Goal: Information Seeking & Learning: Find contact information

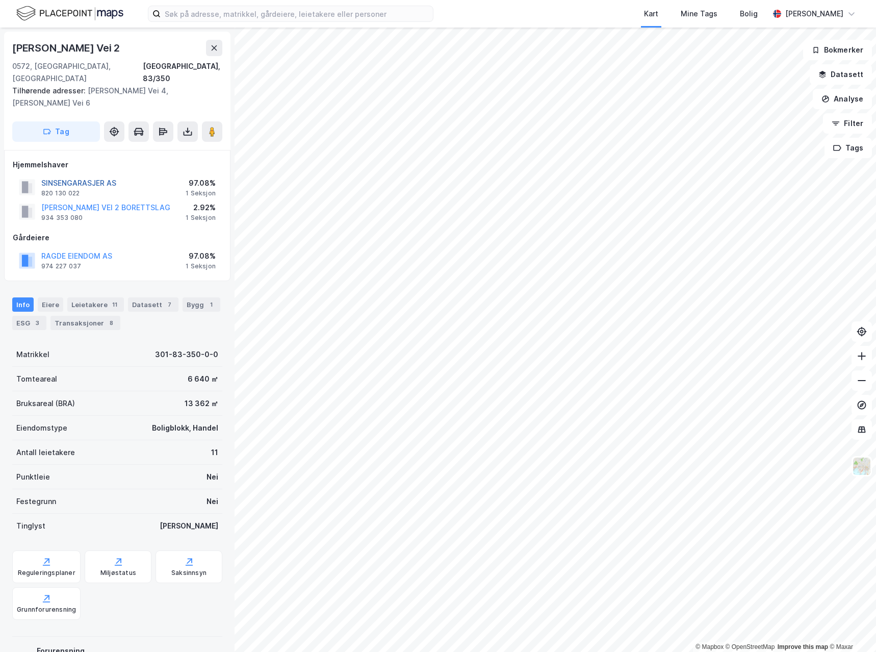
click at [0, 0] on button "SINSENGARASJER AS" at bounding box center [0, 0] width 0 height 0
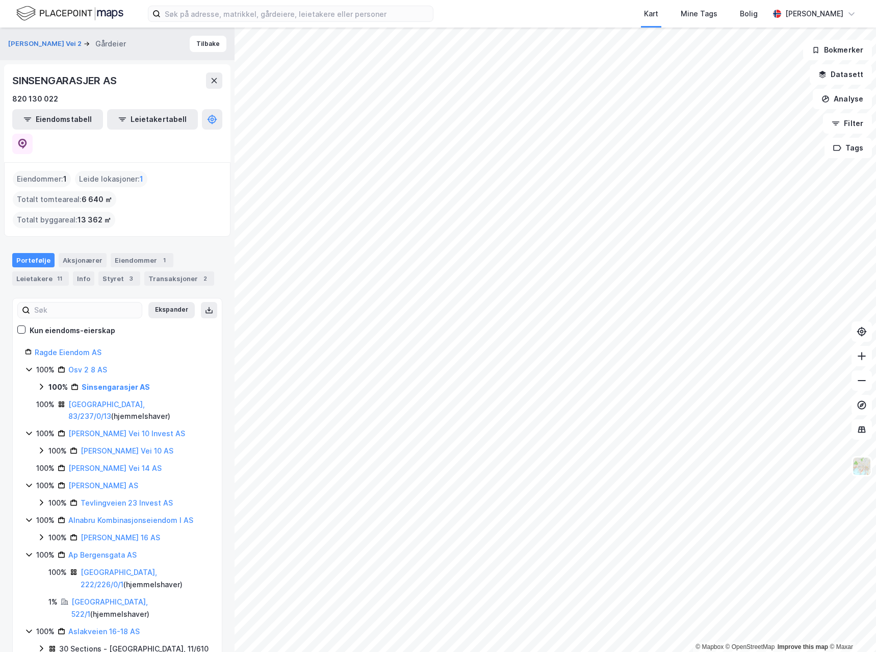
click at [42, 383] on icon at bounding box center [41, 387] width 8 height 8
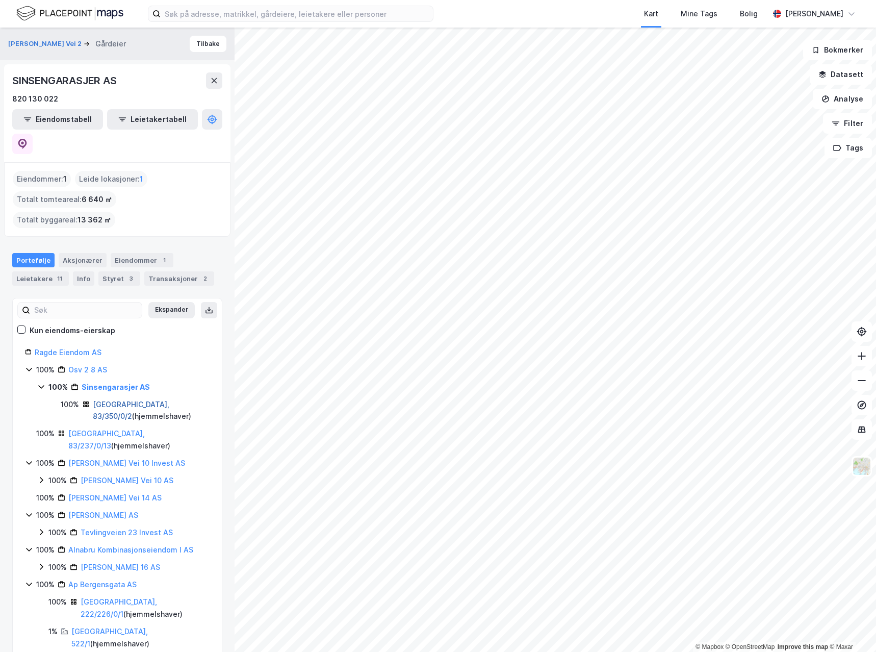
click at [121, 400] on link "[GEOGRAPHIC_DATA], 83/350/0/2" at bounding box center [131, 410] width 77 height 21
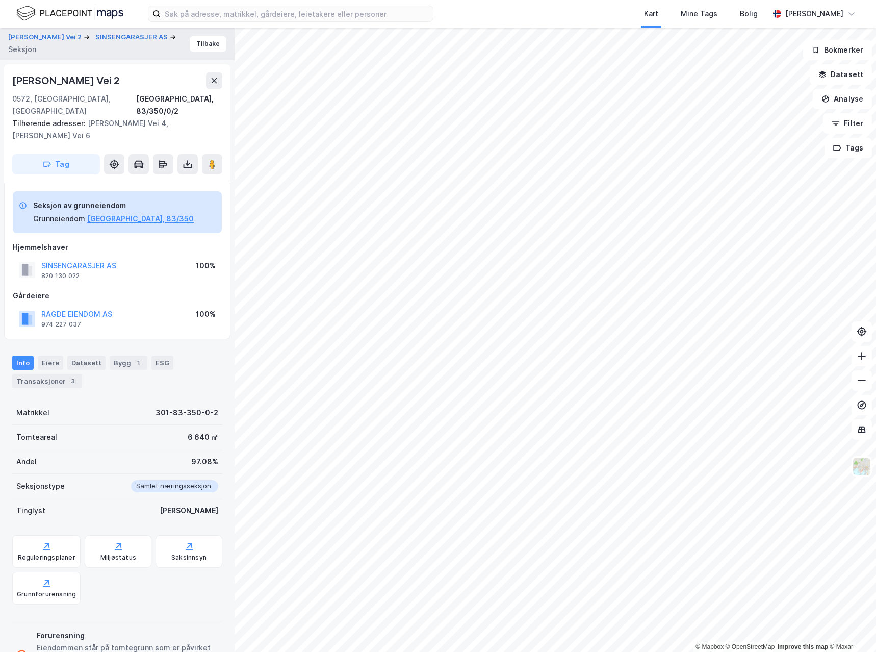
scroll to position [27, 0]
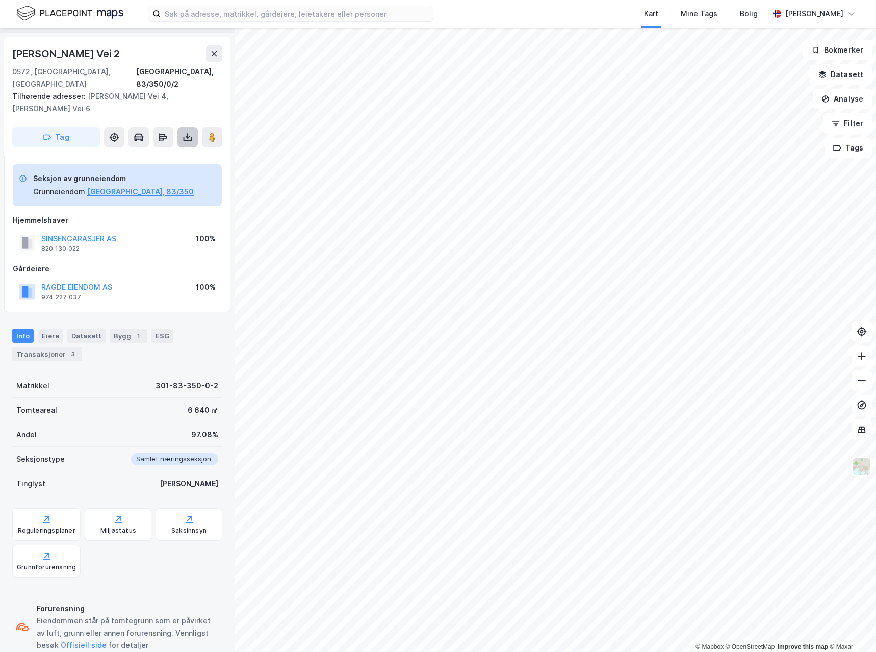
click at [187, 132] on icon at bounding box center [188, 137] width 10 height 10
click at [145, 154] on div "Last ned grunnbok" at bounding box center [137, 158] width 59 height 8
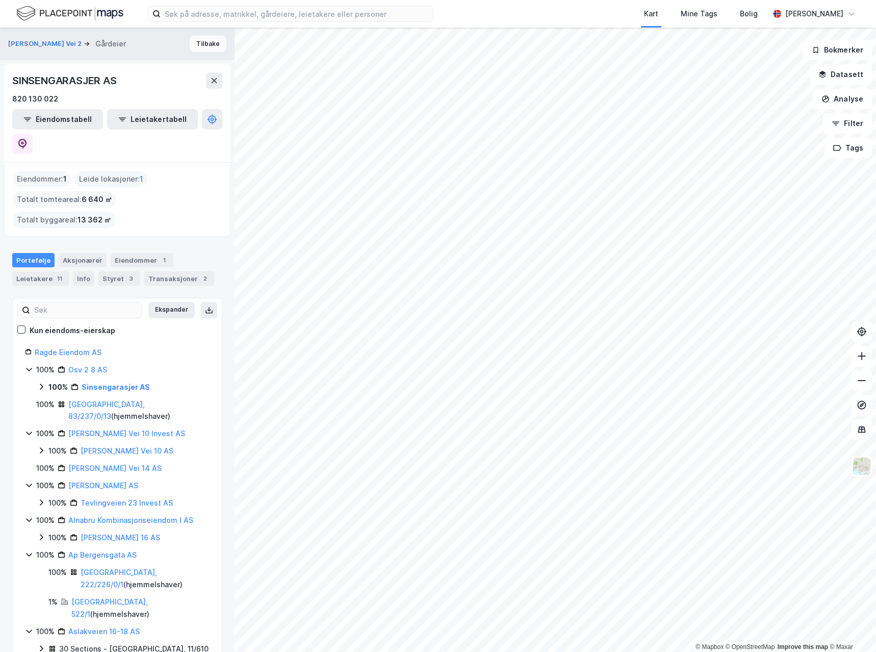
click at [206, 46] on button "Tilbake" at bounding box center [208, 44] width 37 height 16
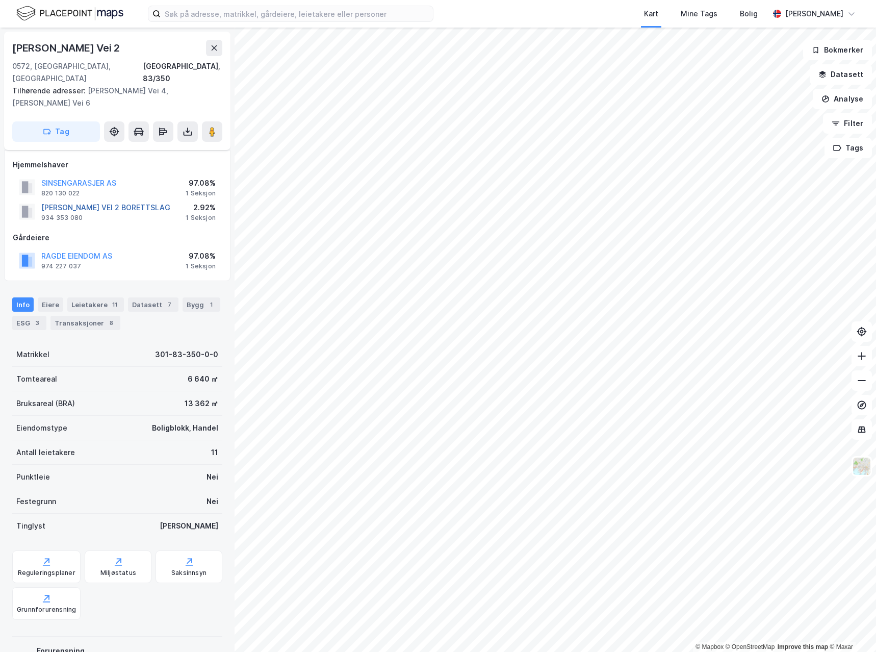
click at [0, 0] on button "[PERSON_NAME] VEI 2 BORETTSLAG" at bounding box center [0, 0] width 0 height 0
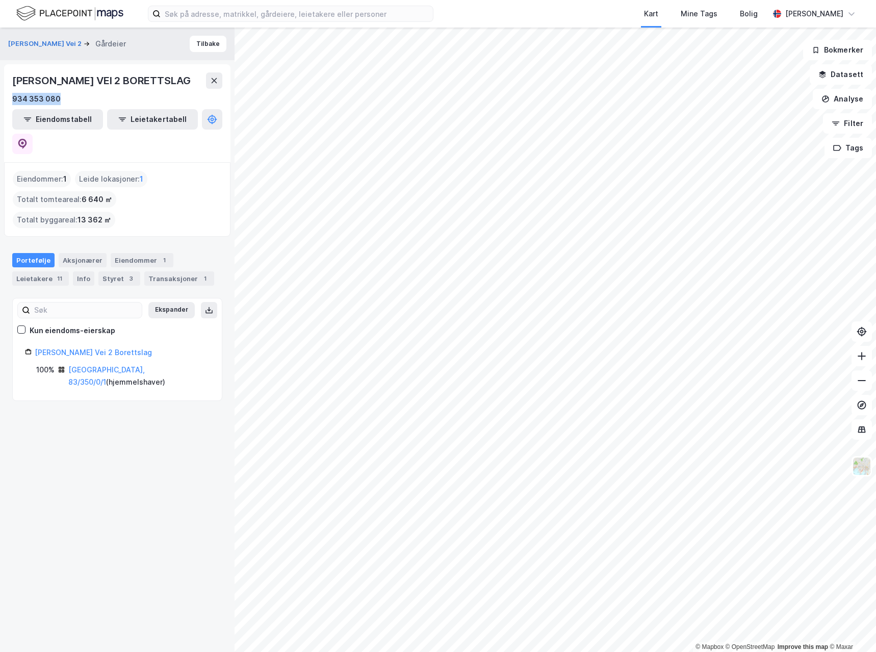
drag, startPoint x: 56, startPoint y: 97, endPoint x: 4, endPoint y: 104, distance: 52.4
click at [4, 104] on div "[PERSON_NAME] VEI 2 BORETTSLAG 934 353 080 Eiendomstabell Leietakertabell" at bounding box center [117, 113] width 226 height 98
copy div "934 353 080"
click at [46, 271] on div "Leietakere 11" at bounding box center [40, 278] width 57 height 14
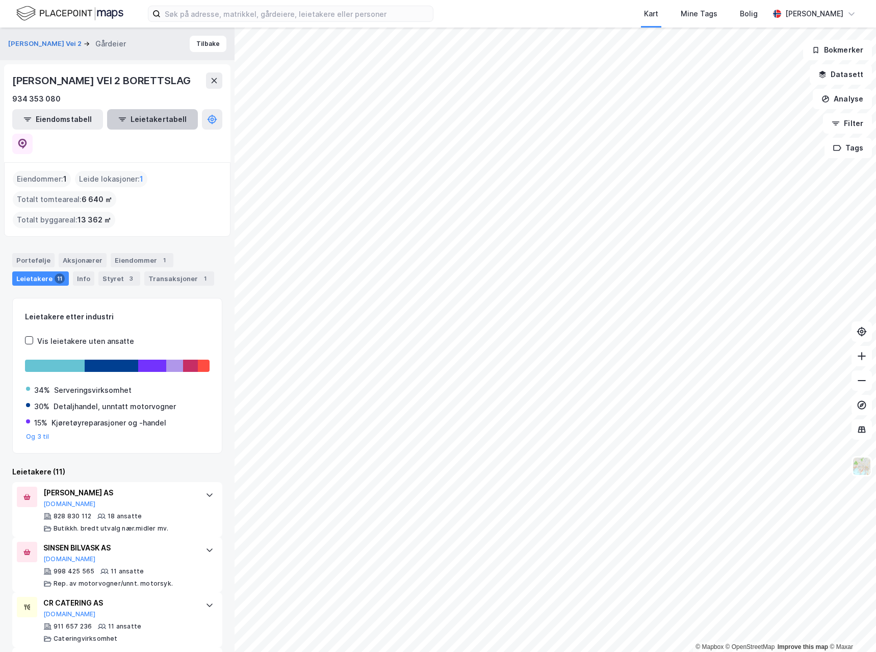
click at [118, 123] on button "Leietakertabell" at bounding box center [152, 119] width 91 height 20
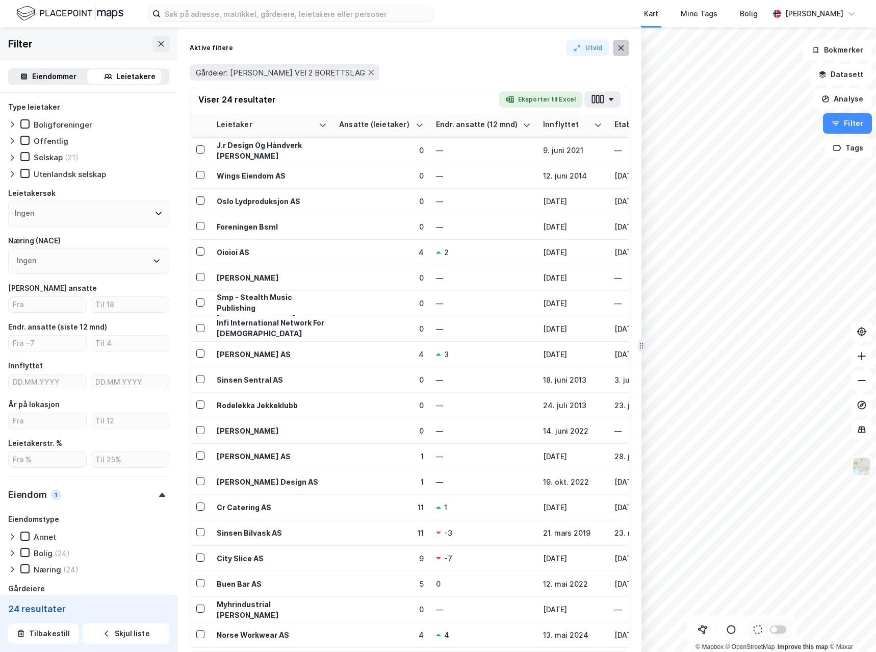
click at [622, 49] on icon at bounding box center [622, 47] width 6 height 5
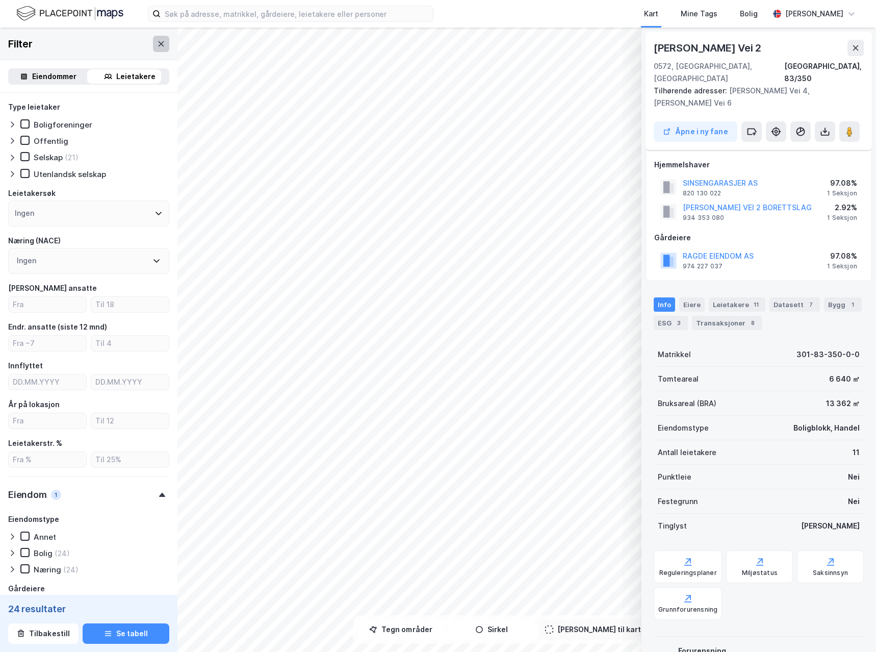
click at [157, 40] on icon at bounding box center [161, 44] width 8 height 8
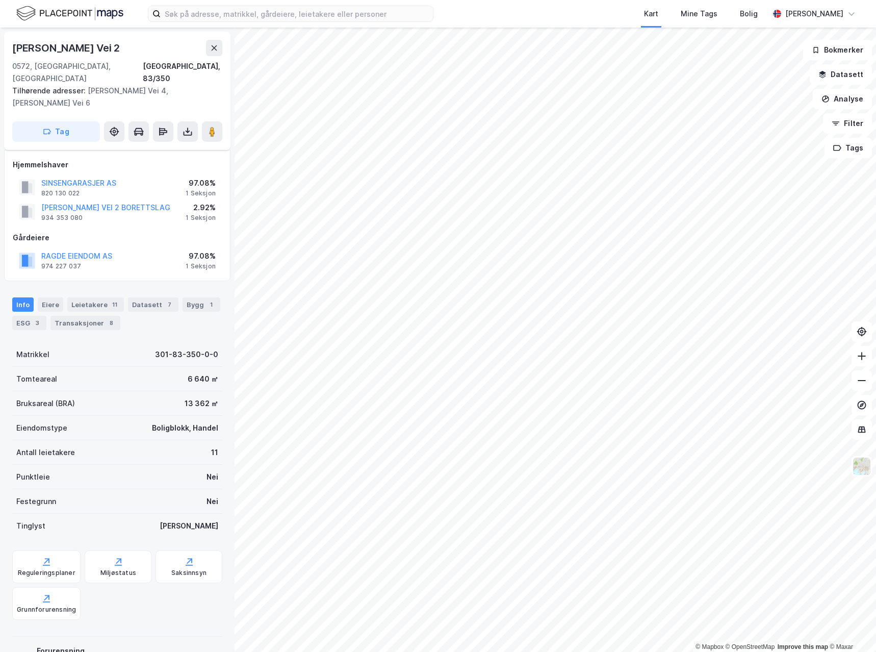
scroll to position [27, 0]
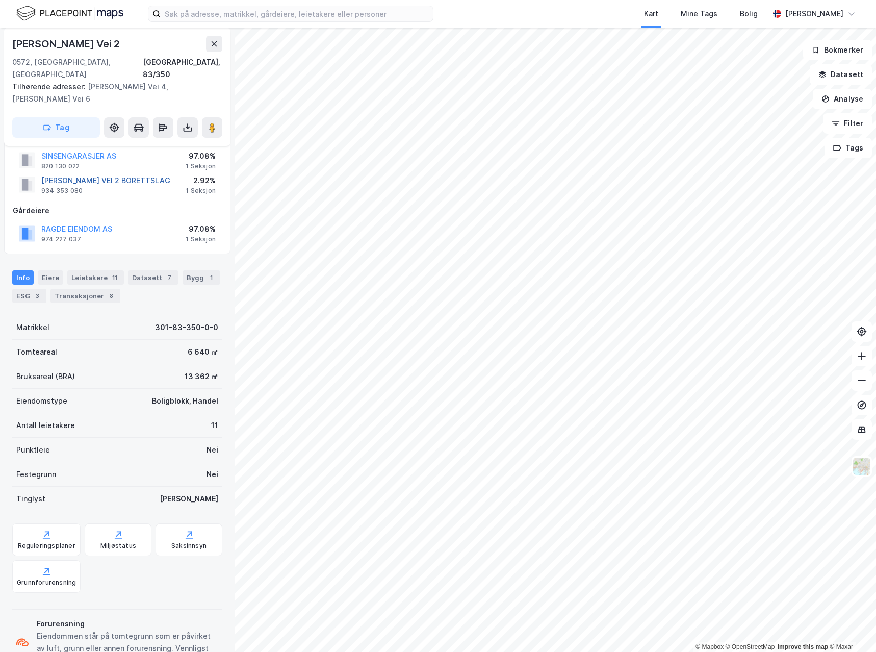
click at [0, 0] on button "[PERSON_NAME] VEI 2 BORETTSLAG" at bounding box center [0, 0] width 0 height 0
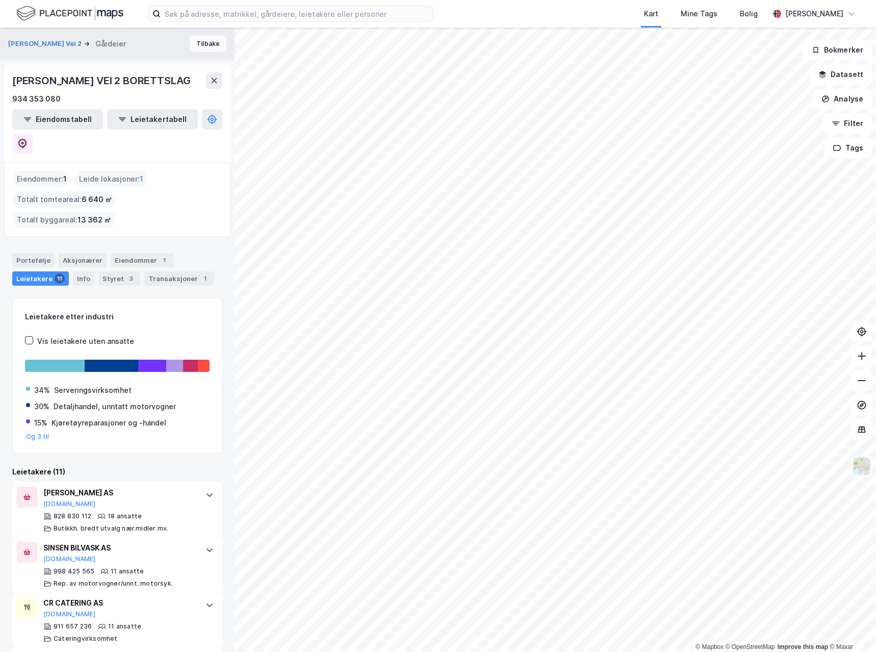
click at [212, 40] on button "Tilbake" at bounding box center [208, 44] width 37 height 16
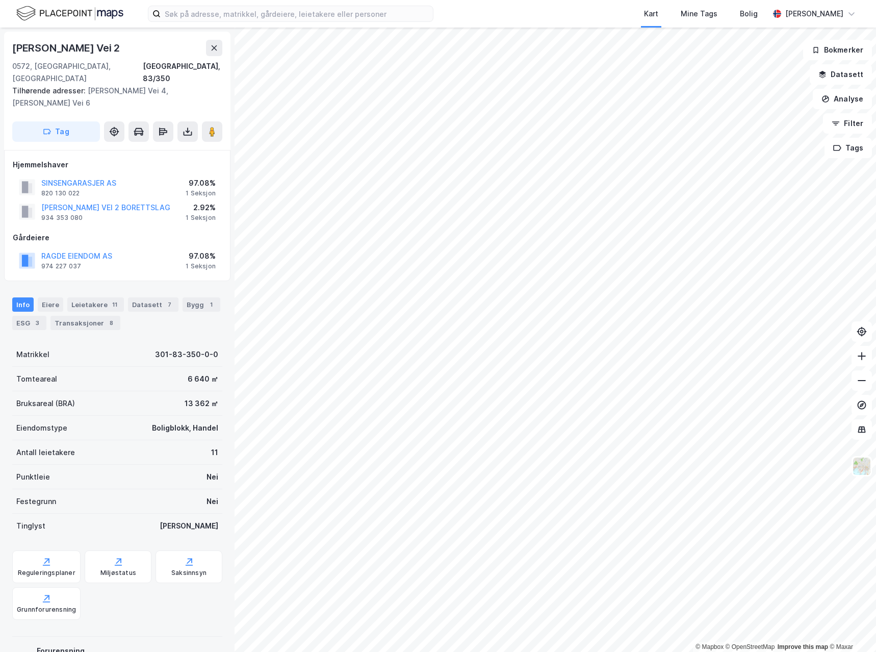
scroll to position [27, 0]
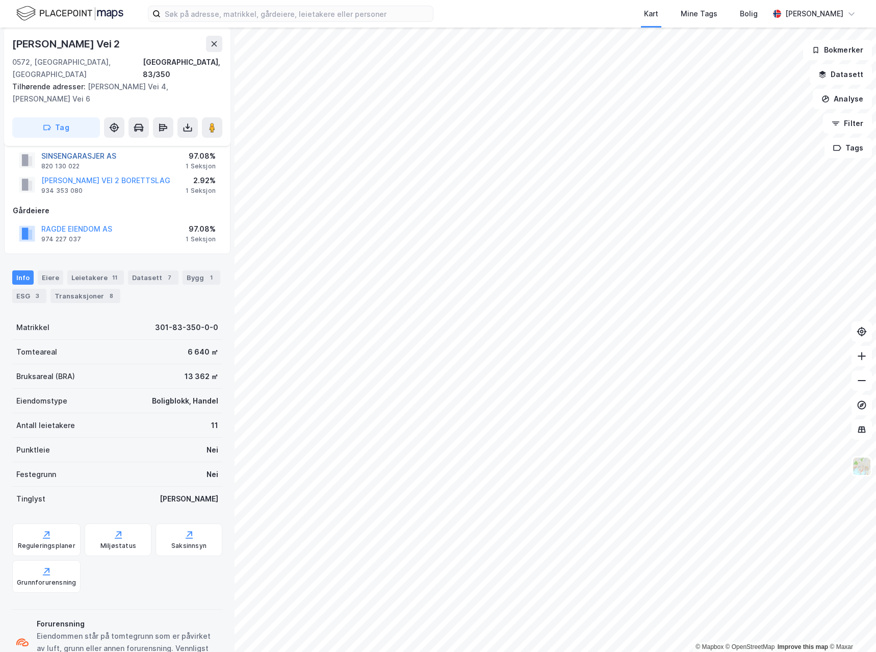
click at [0, 0] on button "SINSENGARASJER AS" at bounding box center [0, 0] width 0 height 0
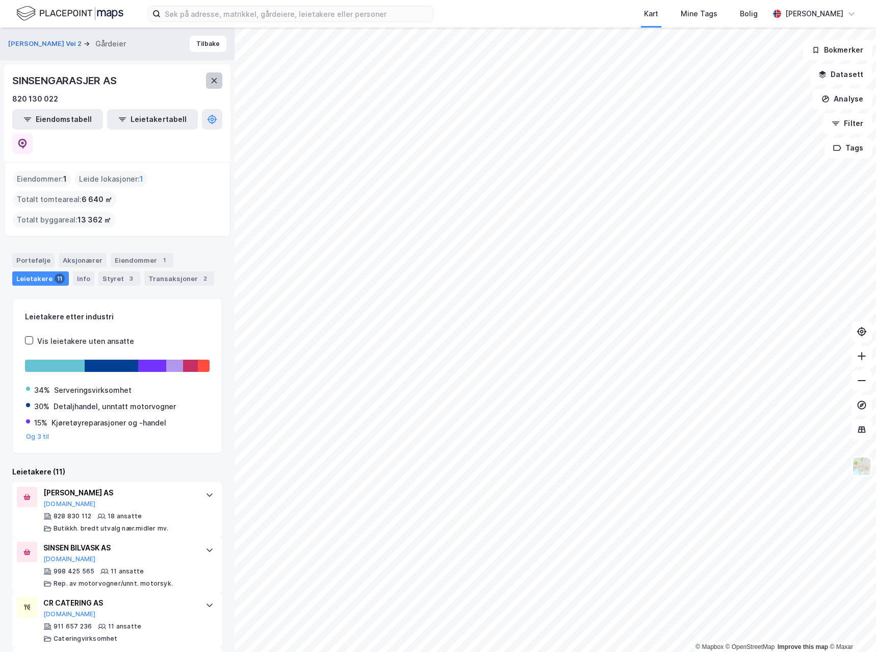
click at [215, 79] on icon at bounding box center [214, 81] width 8 height 8
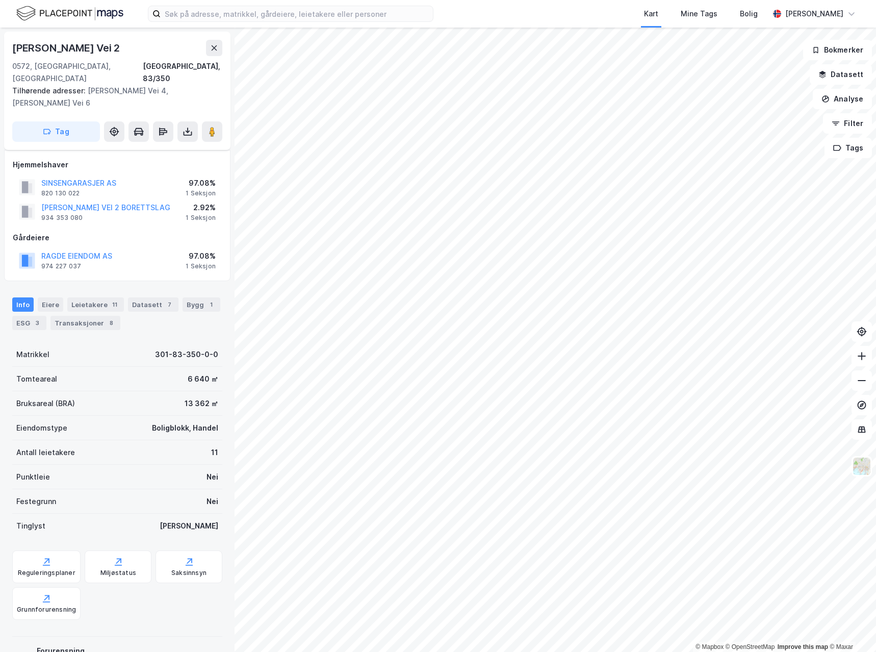
scroll to position [27, 0]
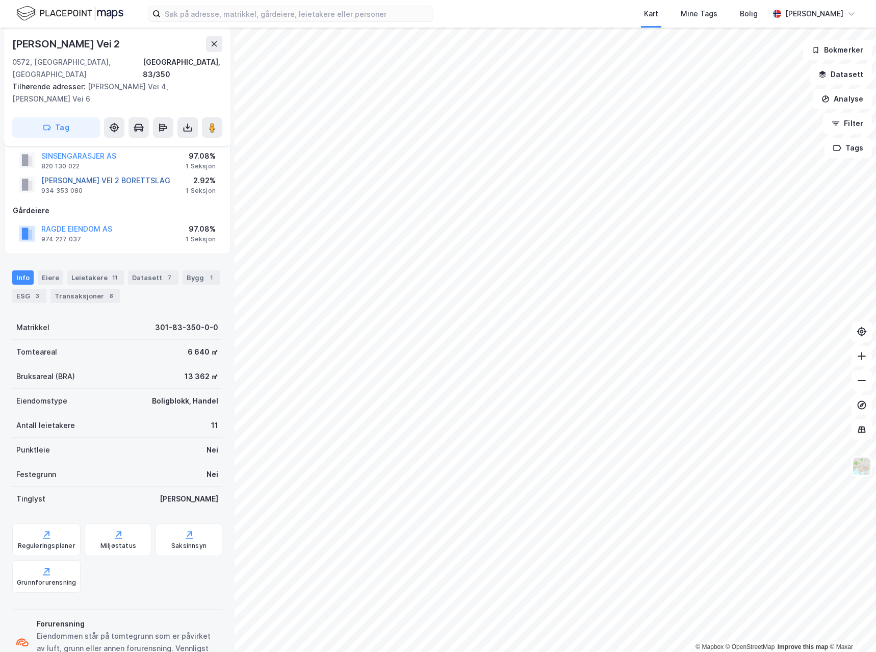
click at [0, 0] on button "[PERSON_NAME] VEI 2 BORETTSLAG" at bounding box center [0, 0] width 0 height 0
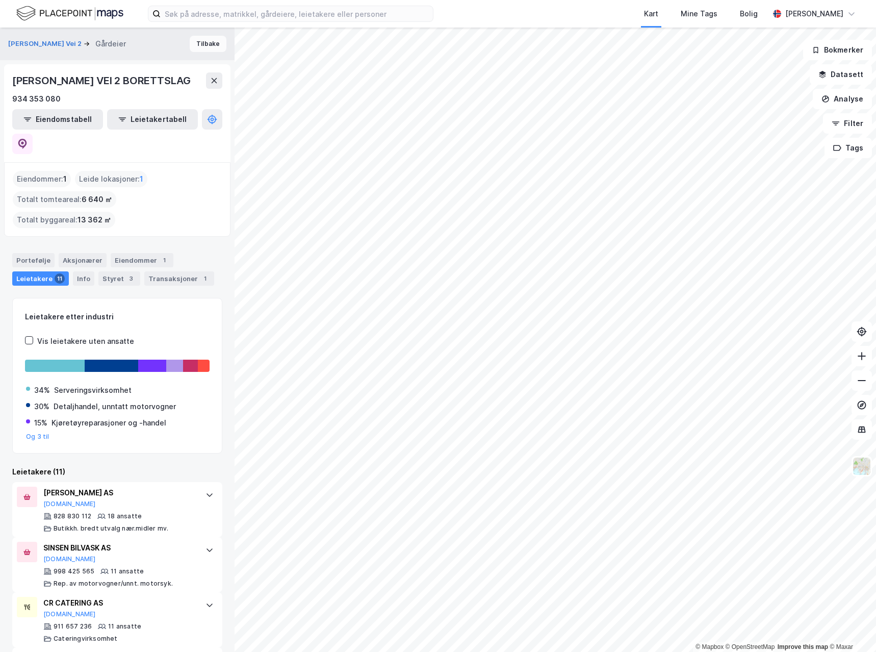
click at [210, 37] on button "Tilbake" at bounding box center [208, 44] width 37 height 16
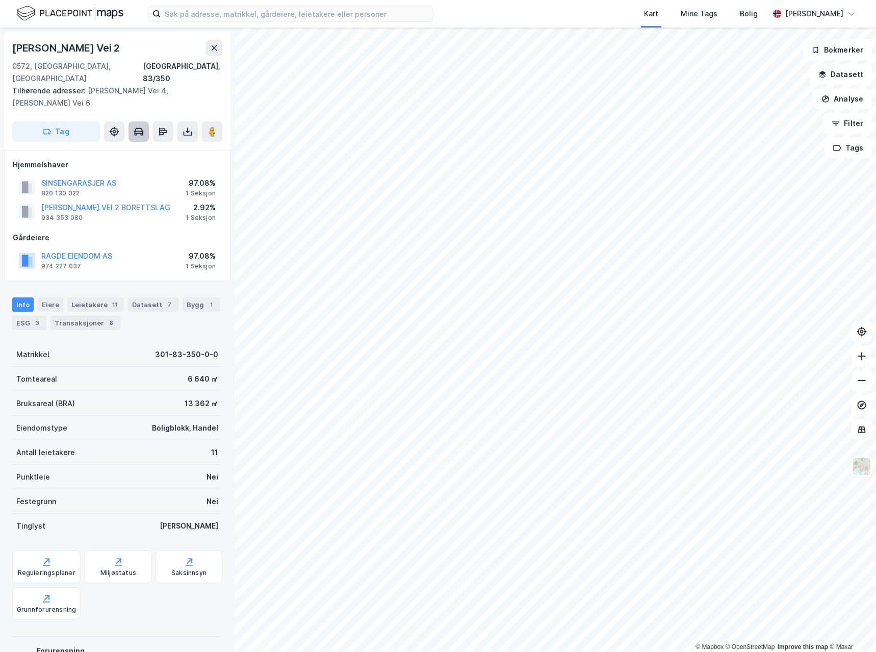
scroll to position [27, 0]
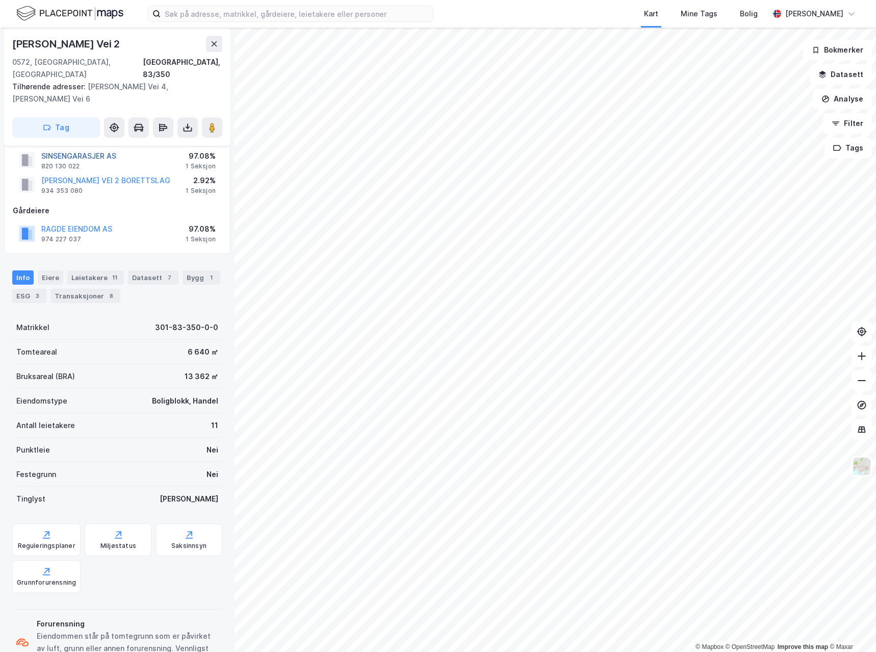
click at [0, 0] on button "SINSENGARASJER AS" at bounding box center [0, 0] width 0 height 0
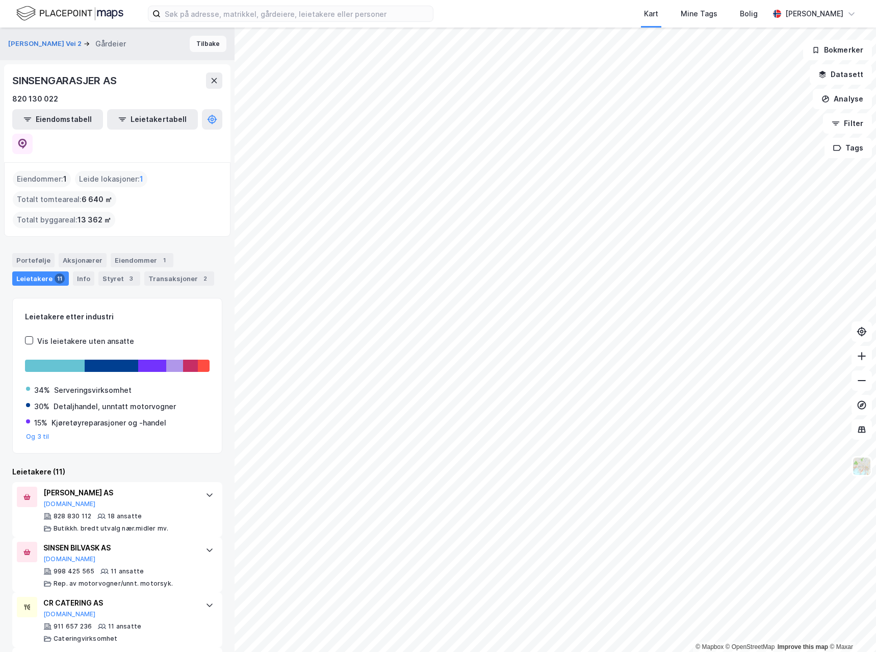
click at [206, 46] on button "Tilbake" at bounding box center [208, 44] width 37 height 16
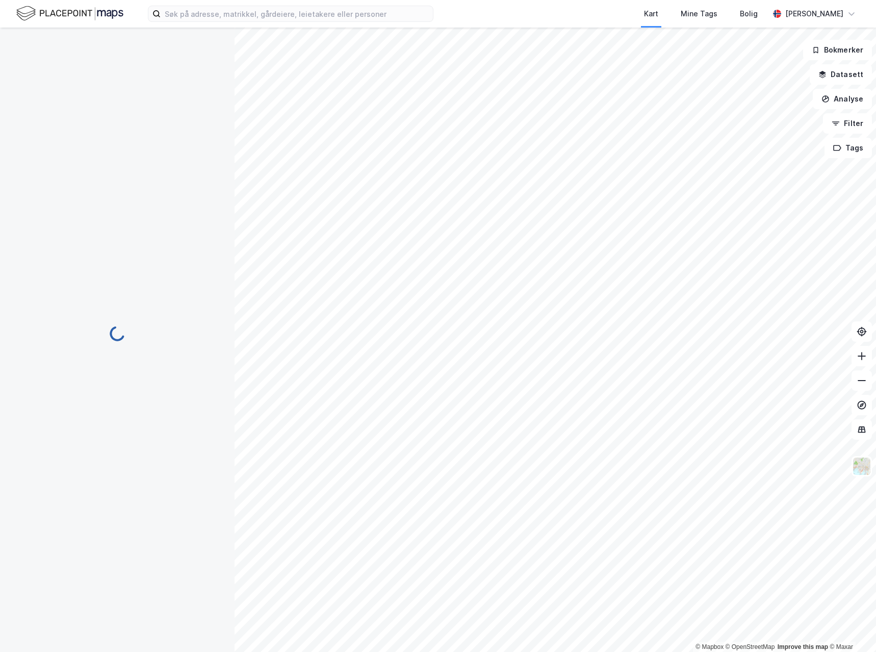
scroll to position [27, 0]
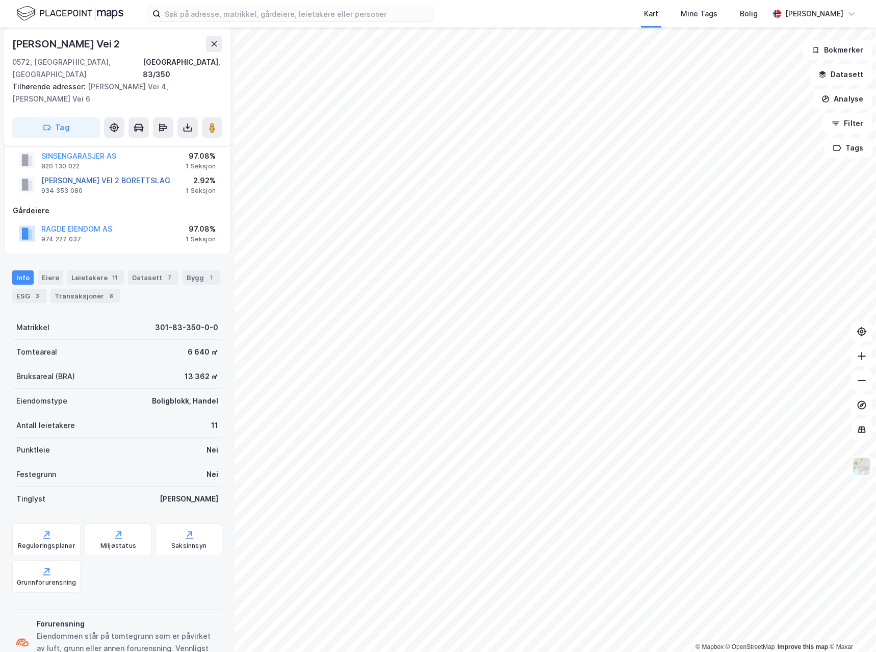
click at [0, 0] on button "[PERSON_NAME] VEI 2 BORETTSLAG" at bounding box center [0, 0] width 0 height 0
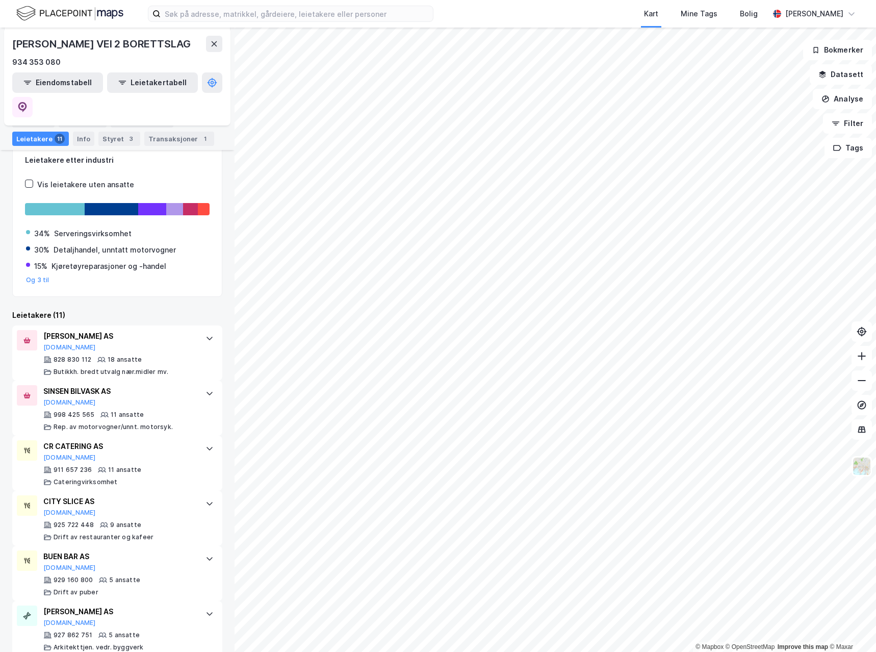
scroll to position [106, 0]
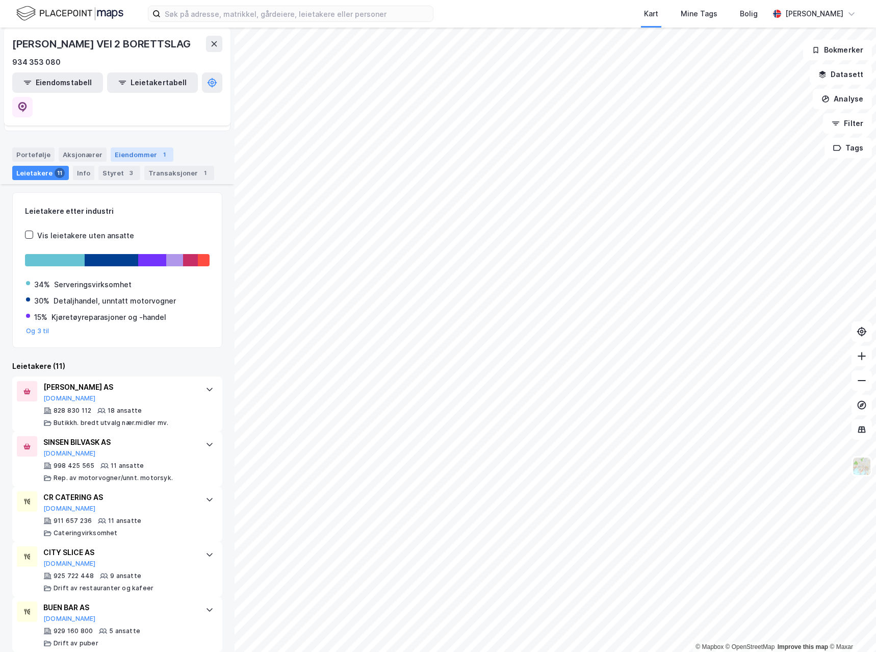
click at [118, 147] on div "Eiendommer 1" at bounding box center [142, 154] width 63 height 14
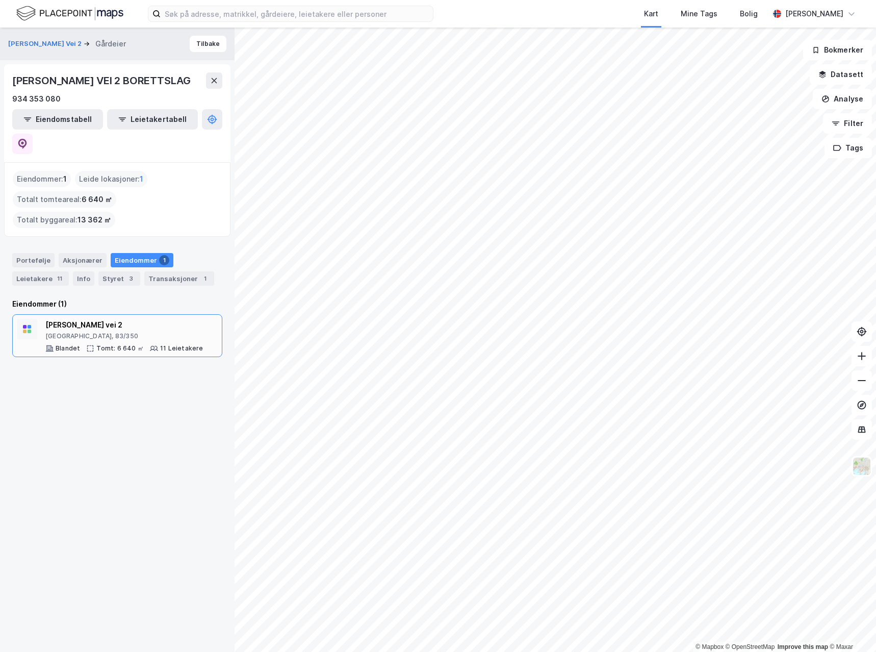
click at [173, 344] on div "11 Leietakere" at bounding box center [181, 348] width 43 height 8
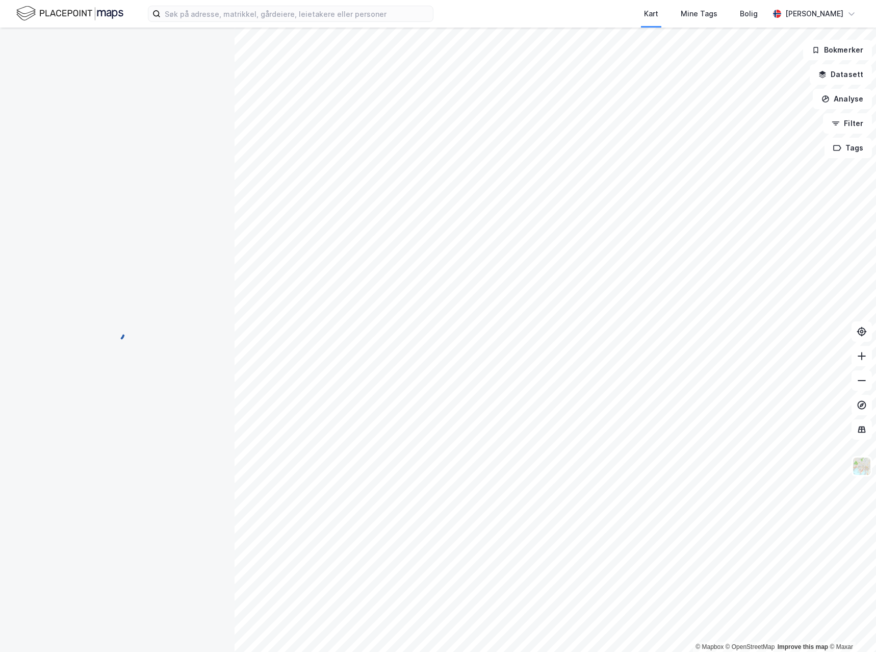
scroll to position [27, 0]
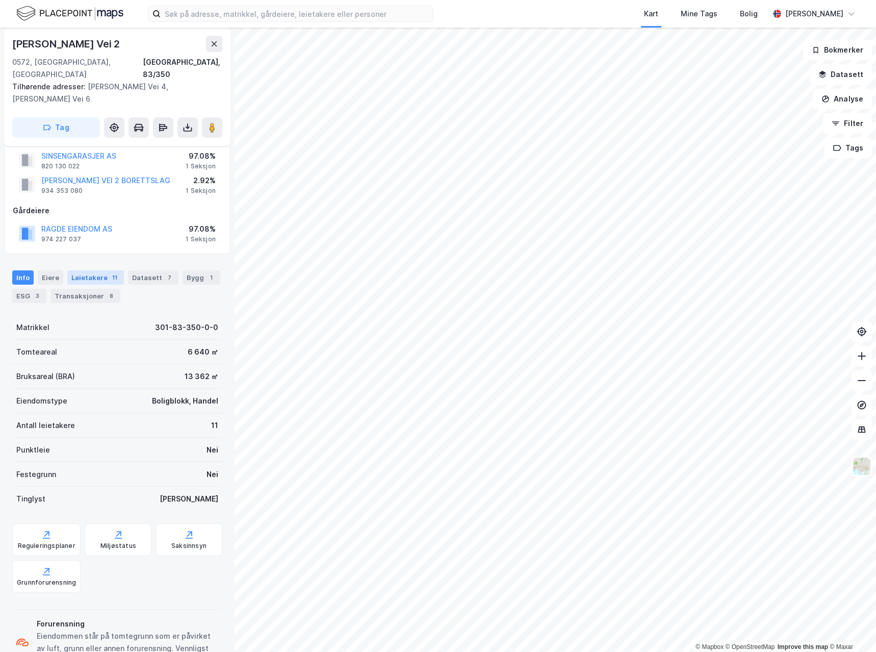
click at [85, 270] on div "Leietakere 11" at bounding box center [95, 277] width 57 height 14
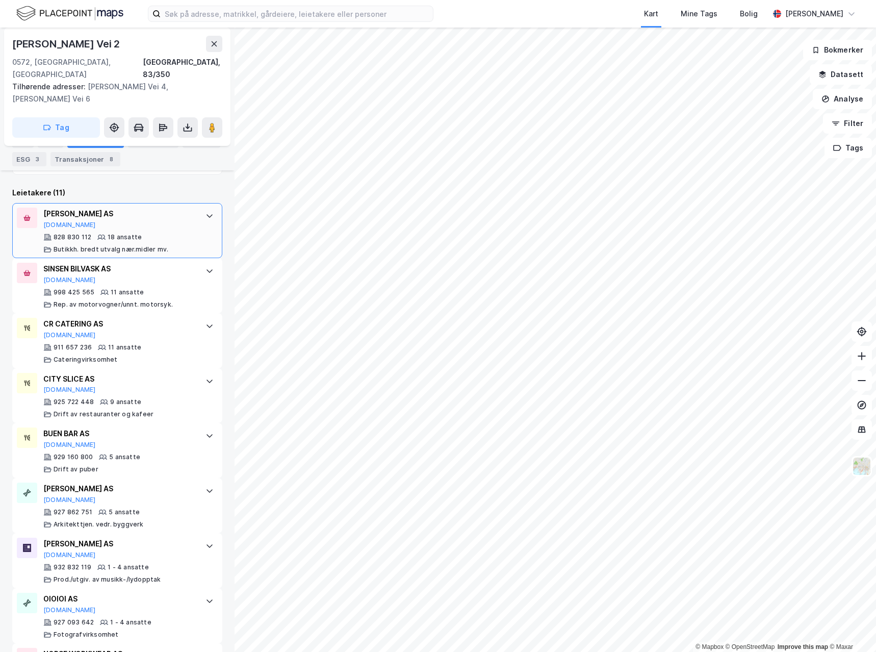
scroll to position [222, 0]
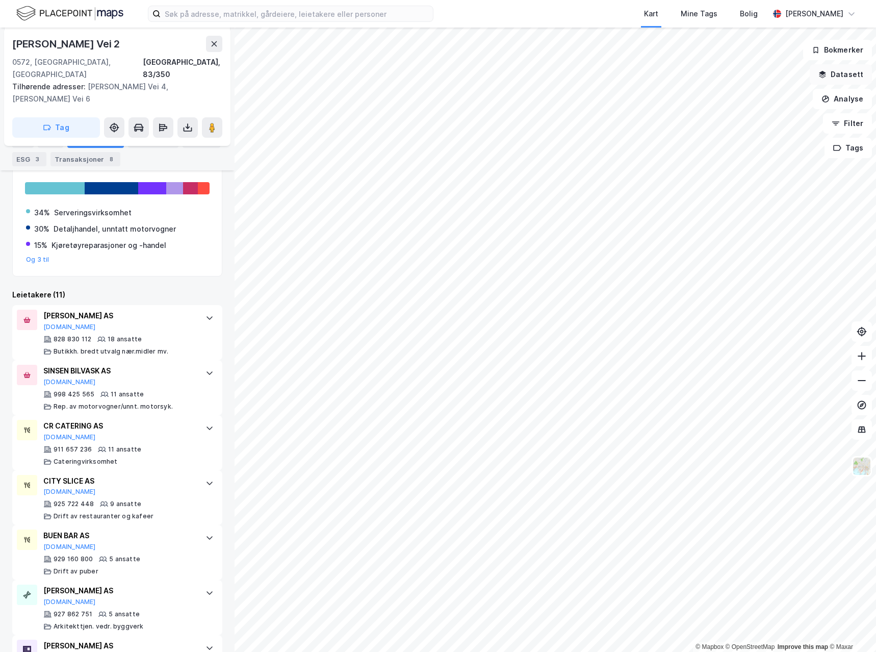
click at [853, 73] on button "Datasett" at bounding box center [841, 74] width 62 height 20
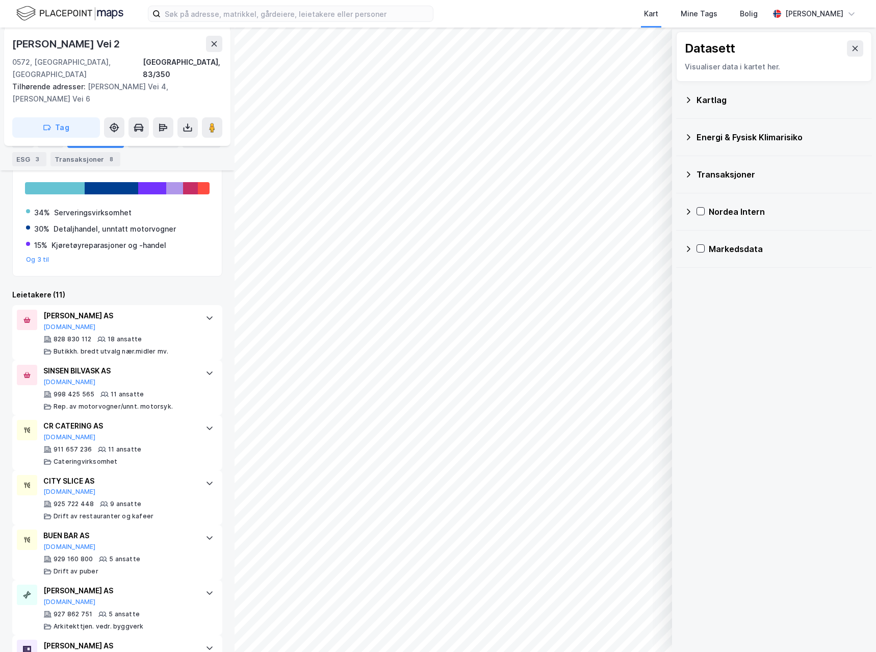
click at [694, 104] on div "Kartlag" at bounding box center [774, 100] width 180 height 24
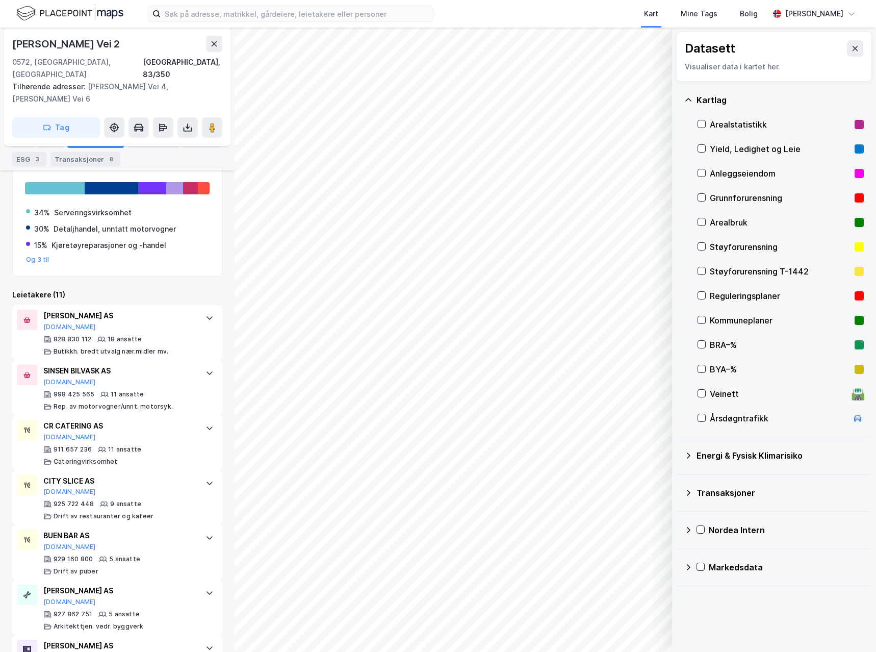
click at [704, 98] on div "Kartlag" at bounding box center [780, 100] width 167 height 12
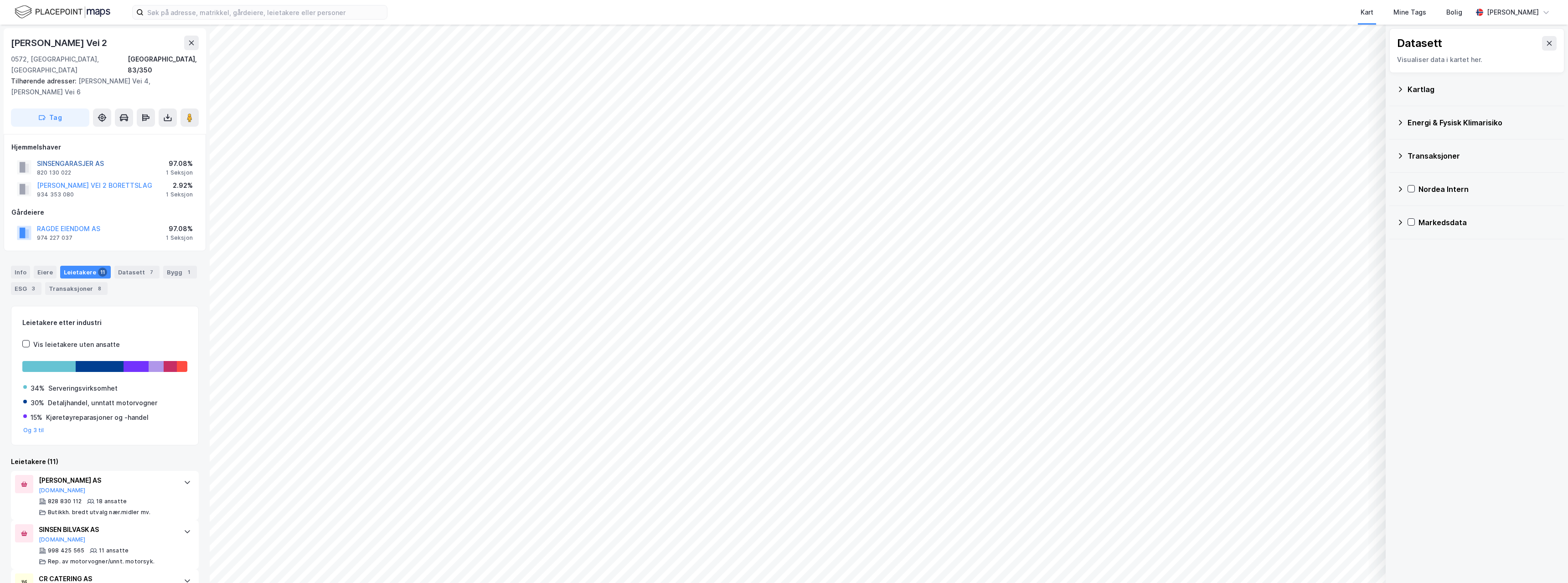
click at [0, 0] on button "SINSENGARASJER AS" at bounding box center [0, 0] width 0 height 0
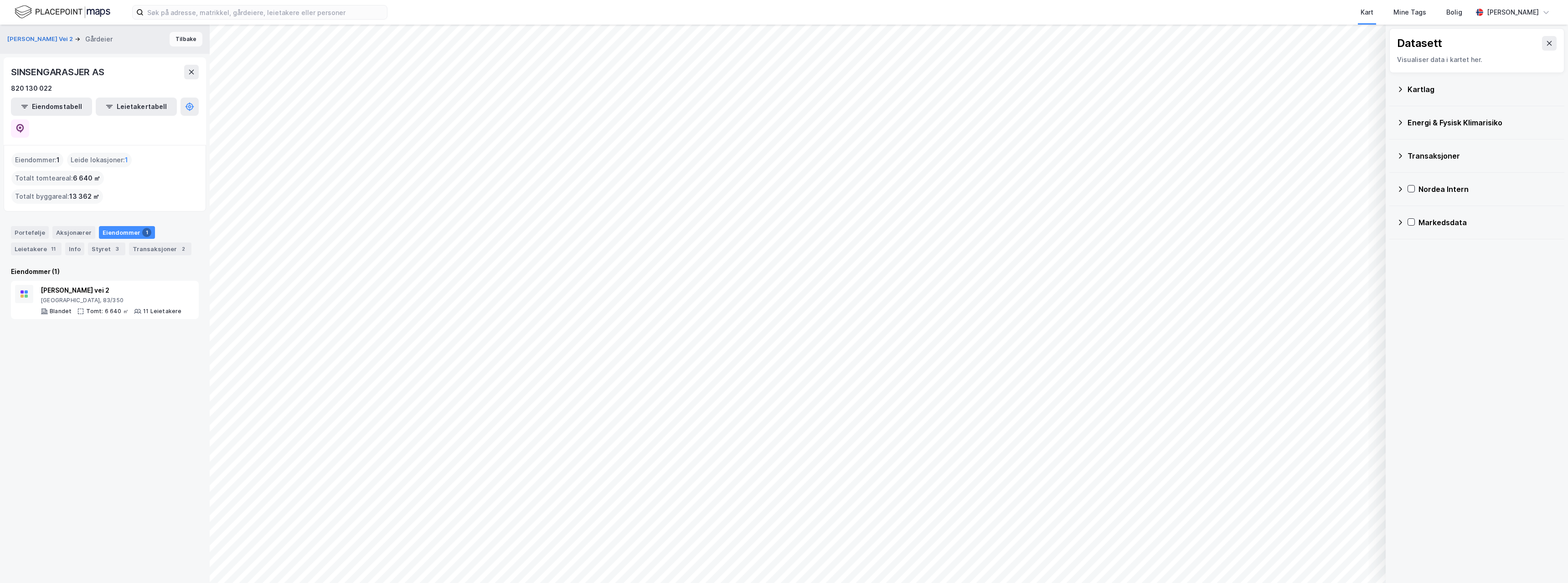
click at [177, 41] on button "Tilbake" at bounding box center [186, 39] width 33 height 14
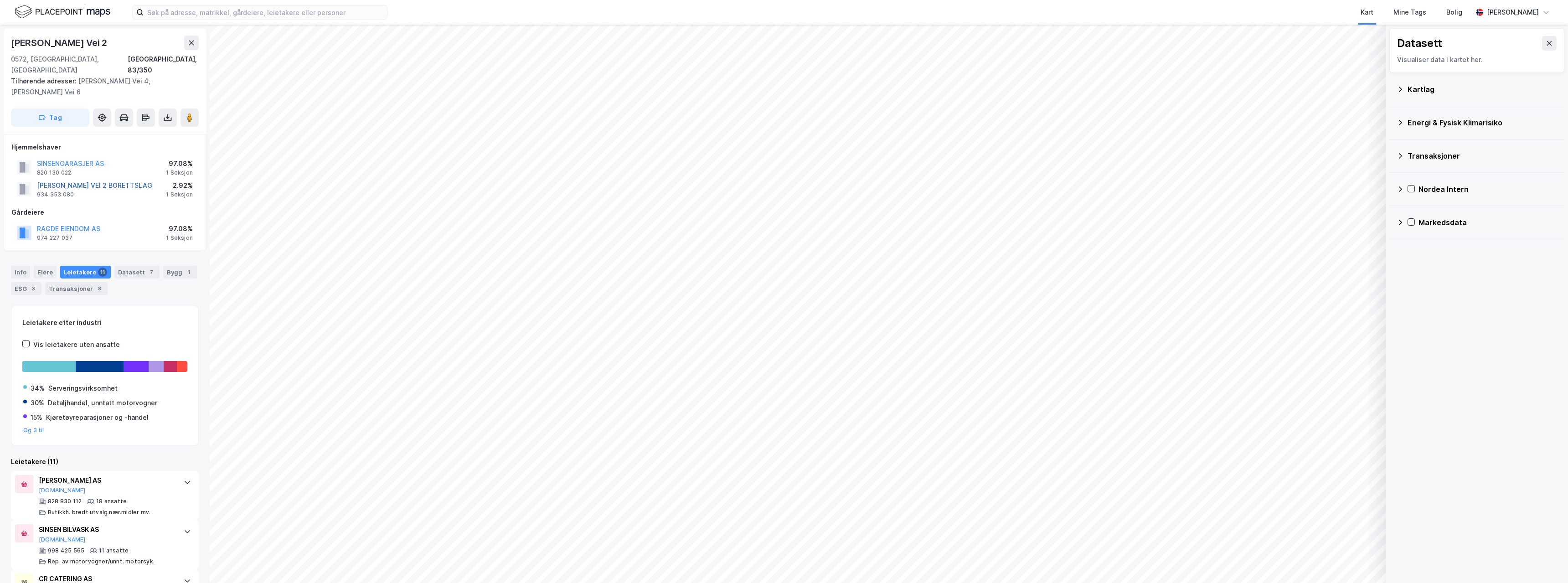
click at [0, 0] on button "[PERSON_NAME] VEI 2 BORETTSLAG" at bounding box center [0, 0] width 0 height 0
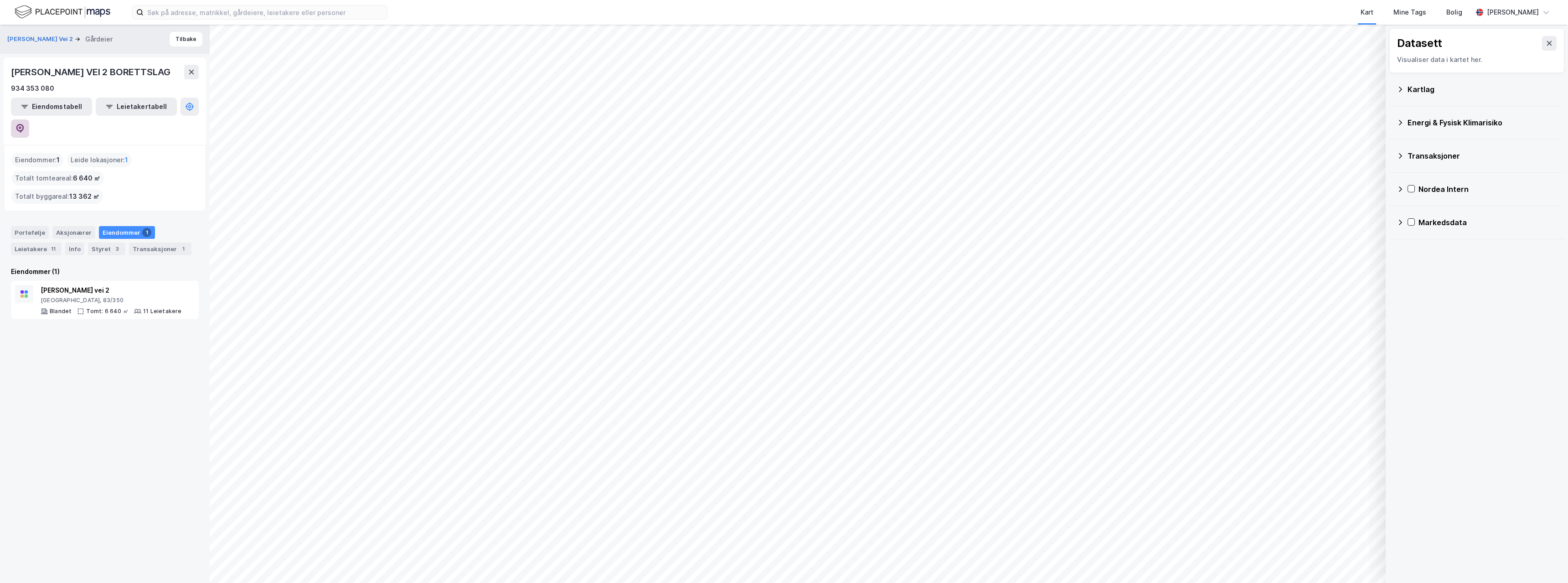
click at [24, 124] on icon at bounding box center [20, 129] width 8 height 9
click at [187, 73] on button at bounding box center [191, 72] width 14 height 14
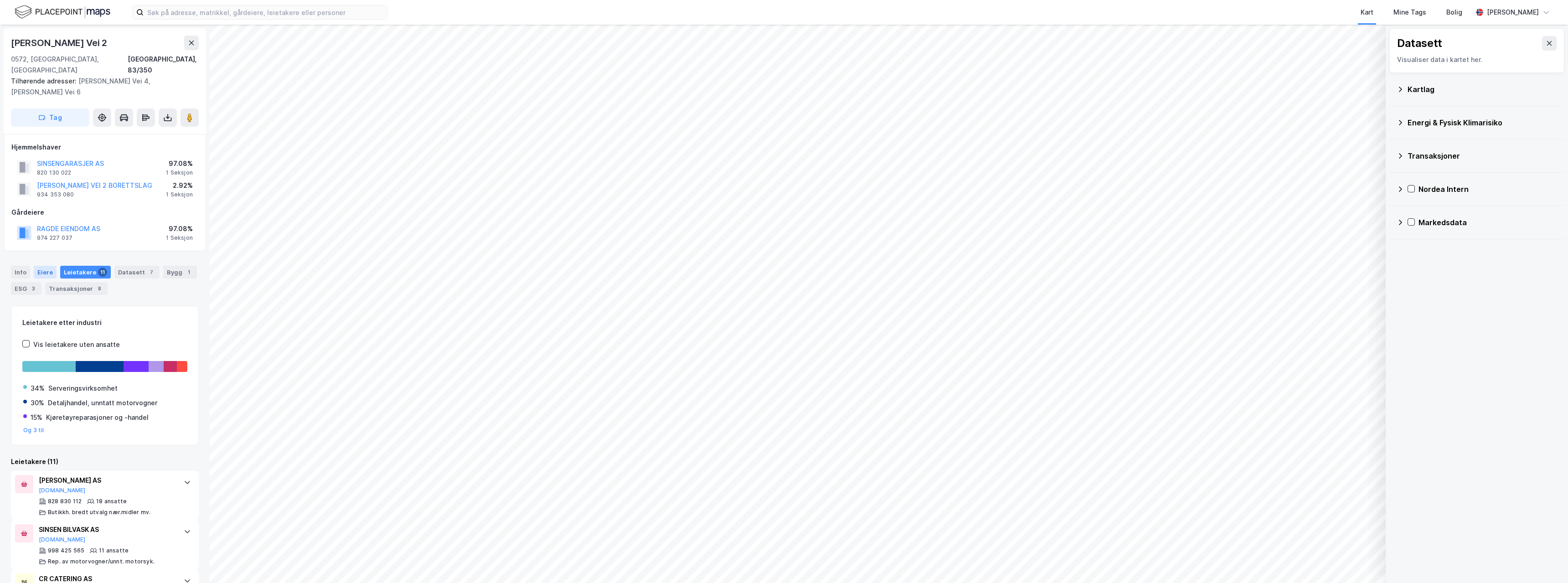
click at [41, 266] on div "Eiere" at bounding box center [46, 272] width 23 height 13
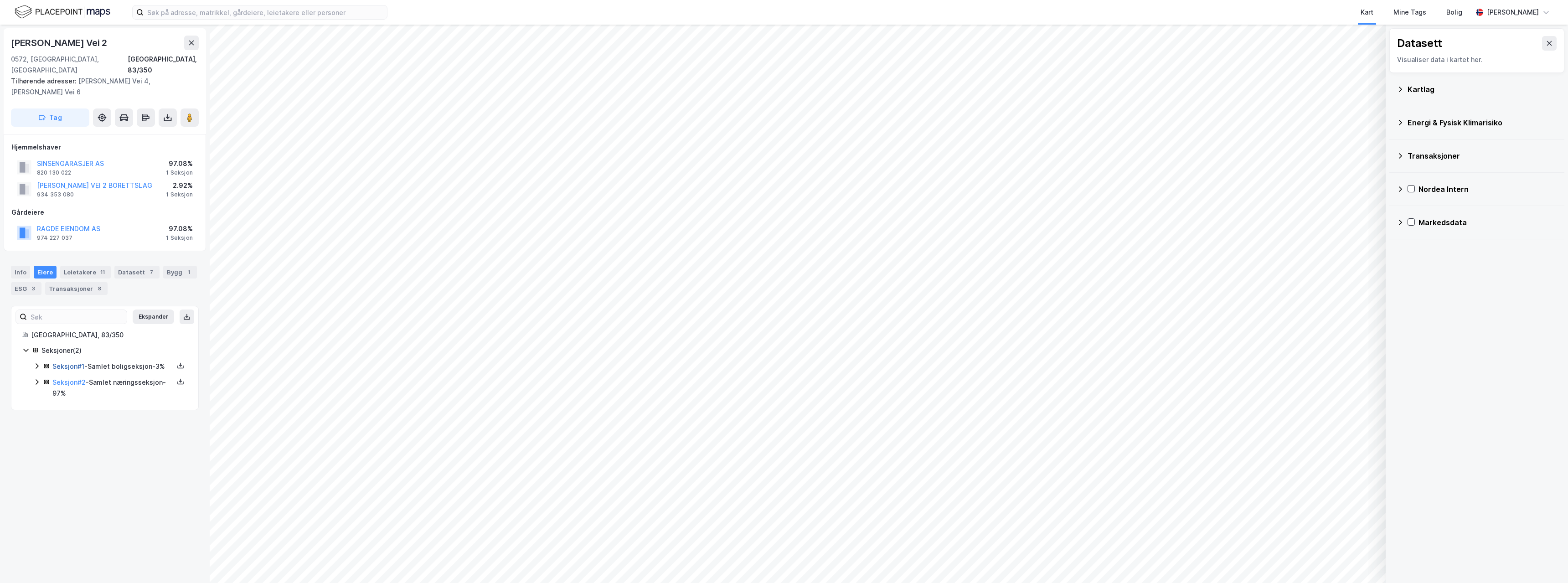
click at [67, 362] on link "Seksjon # 1" at bounding box center [69, 366] width 32 height 8
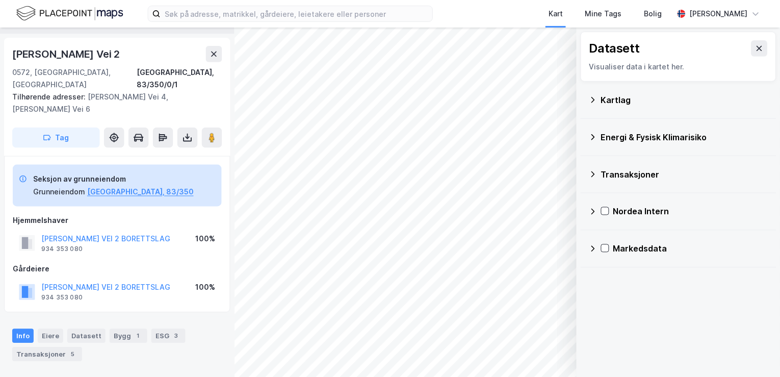
scroll to position [27, 0]
